Goal: Task Accomplishment & Management: Complete application form

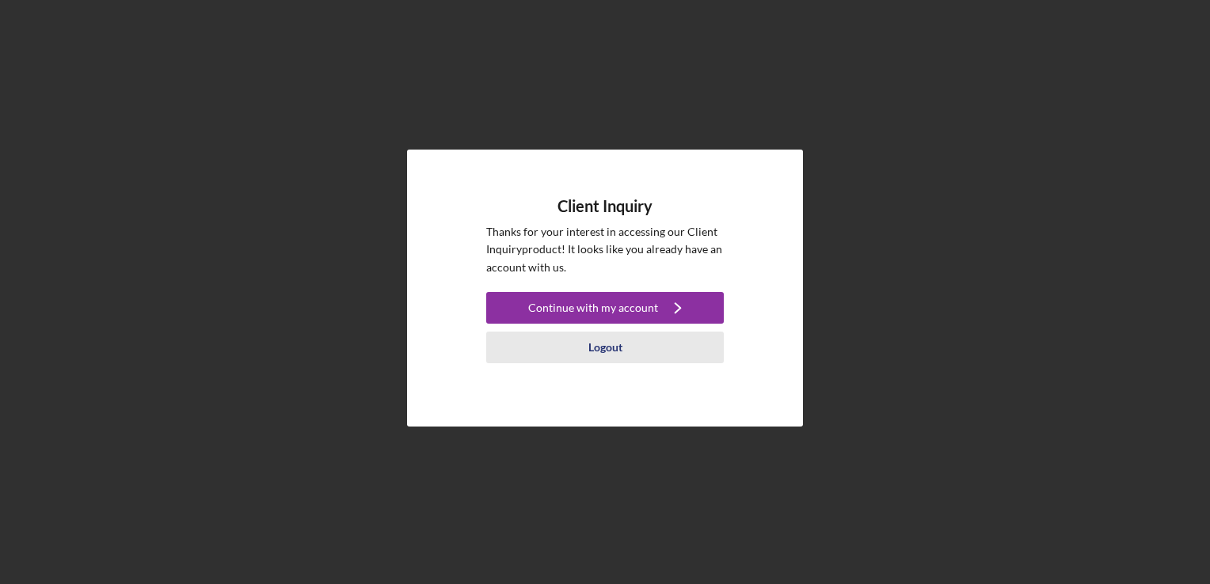
click at [598, 339] on div "Logout" at bounding box center [605, 348] width 34 height 32
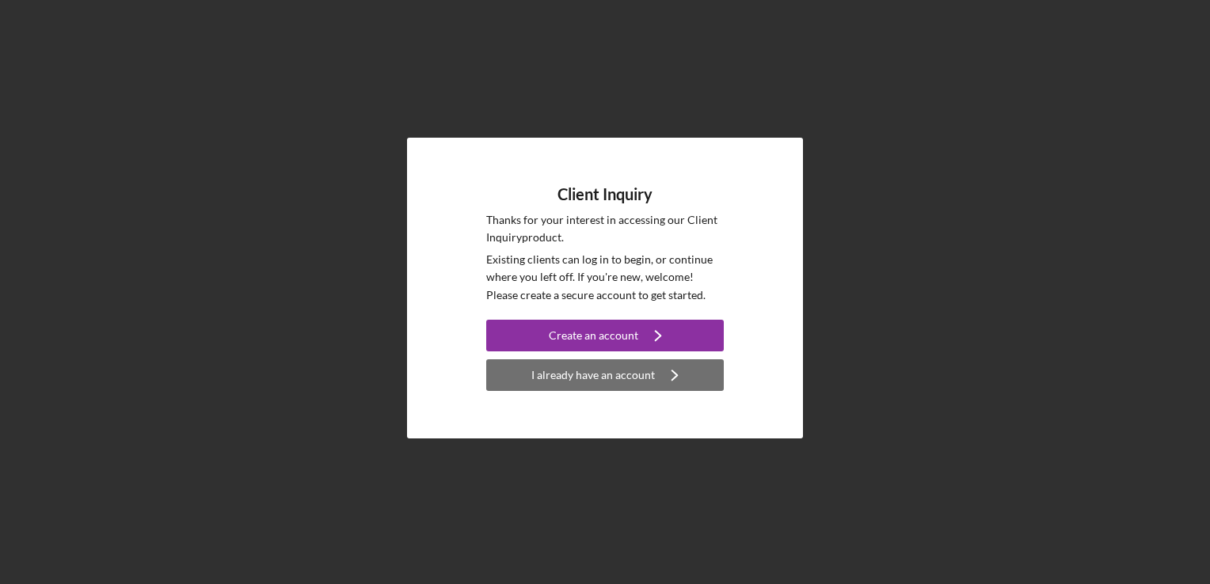
click at [599, 368] on div "I already have an account" at bounding box center [593, 376] width 124 height 32
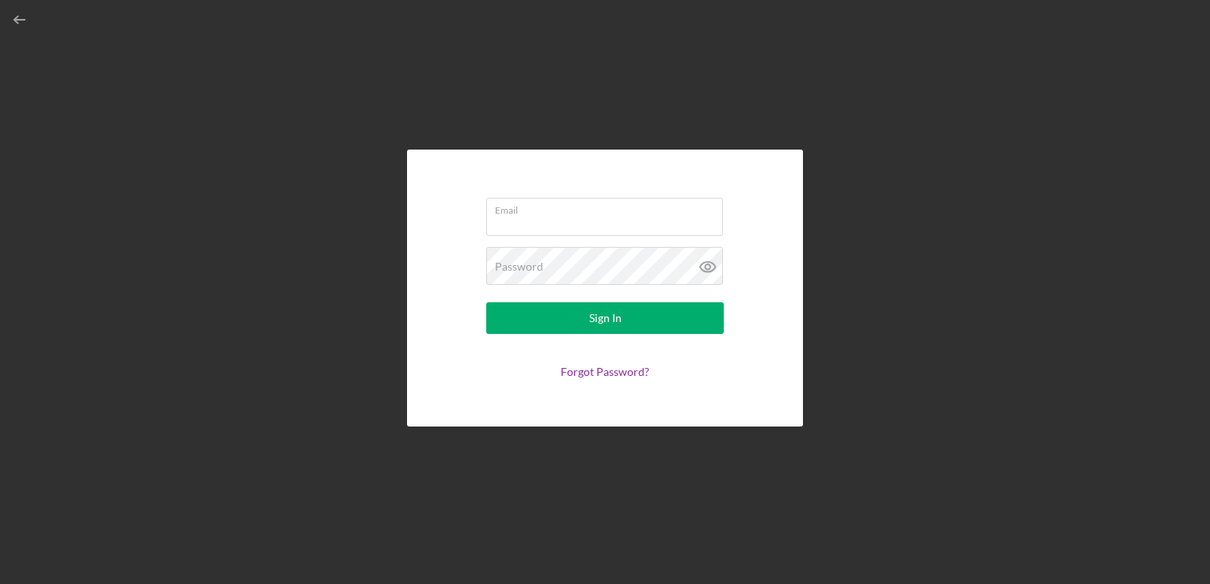
type input "[EMAIL_ADDRESS][DOMAIN_NAME]"
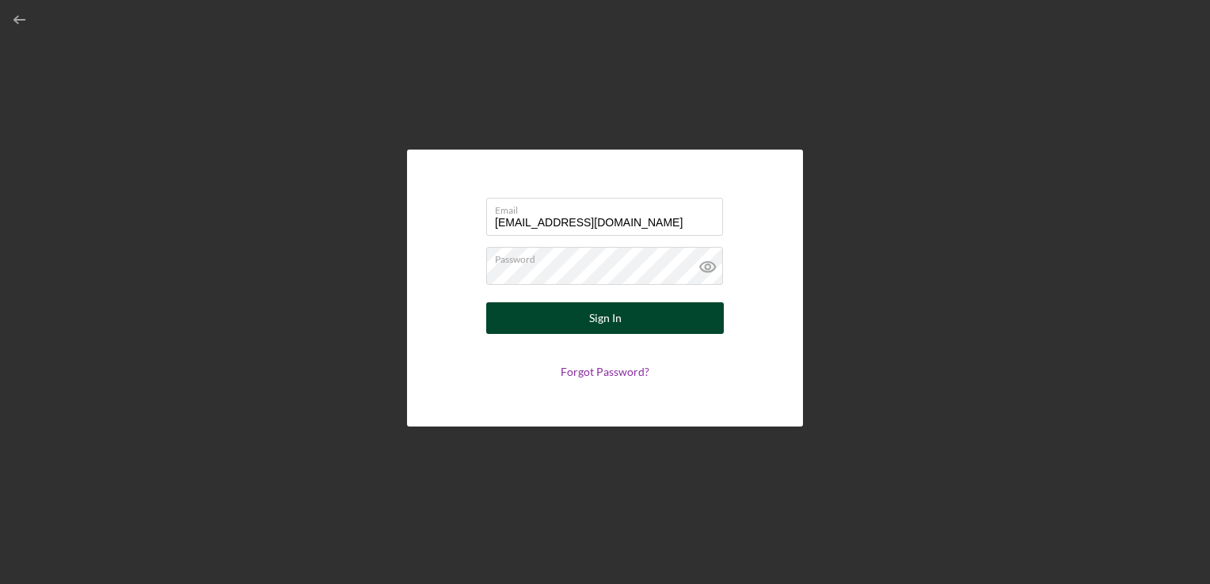
click at [637, 322] on button "Sign In" at bounding box center [605, 319] width 238 height 32
